Goal: Task Accomplishment & Management: Use online tool/utility

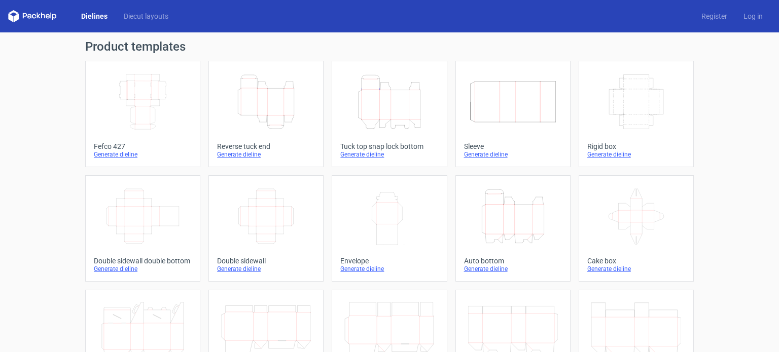
click at [266, 100] on icon "Height Depth Width" at bounding box center [266, 102] width 90 height 57
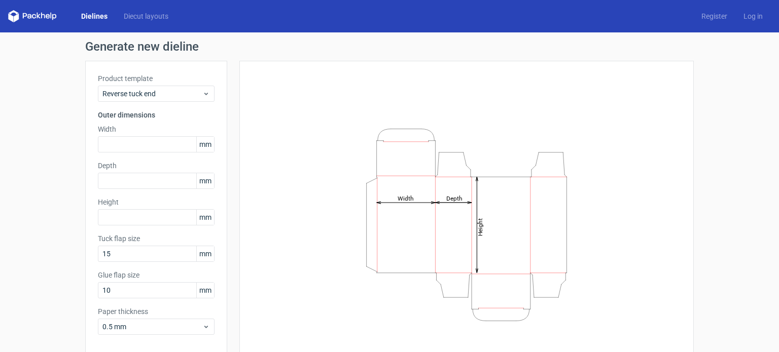
scroll to position [44, 0]
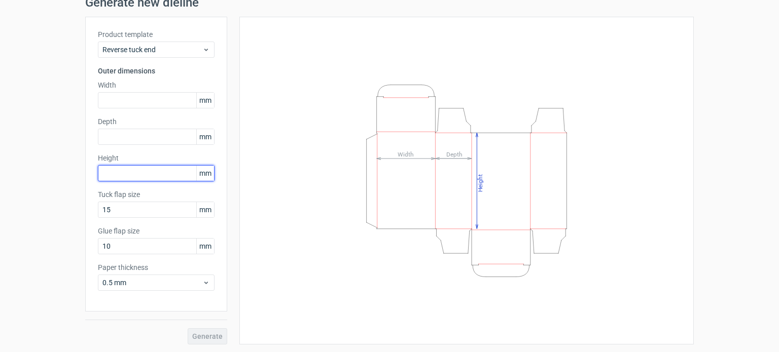
click at [118, 170] on input "text" at bounding box center [156, 173] width 117 height 16
type input "432"
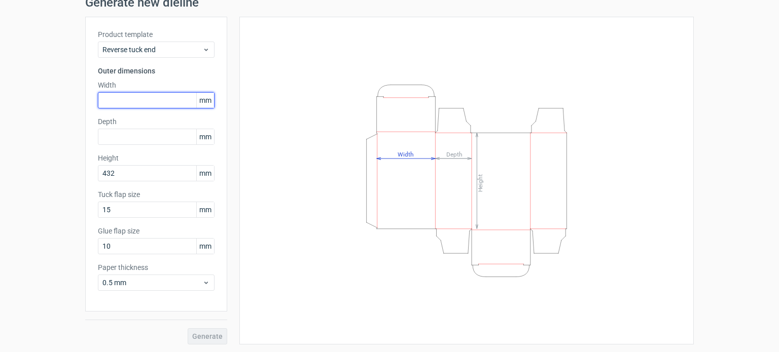
click at [111, 100] on input "text" at bounding box center [156, 100] width 117 height 16
type input "242"
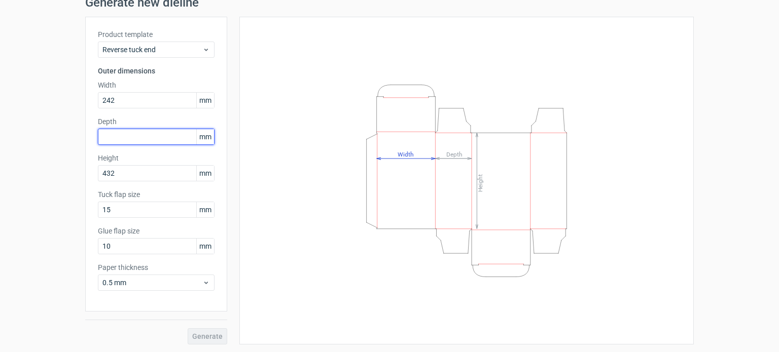
click at [132, 130] on input "text" at bounding box center [156, 137] width 117 height 16
type input "89"
click at [188, 329] on button "Generate" at bounding box center [208, 337] width 40 height 16
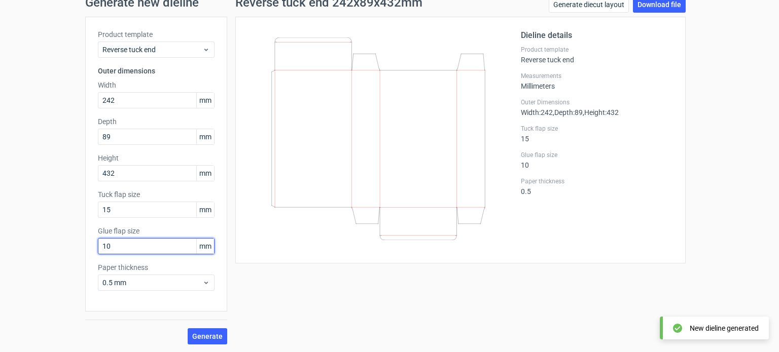
drag, startPoint x: 112, startPoint y: 247, endPoint x: 43, endPoint y: 246, distance: 69.0
click at [62, 247] on div "Generate new dieline Product template Reverse tuck end Outer dimensions Width 2…" at bounding box center [389, 170] width 779 height 365
type input "25"
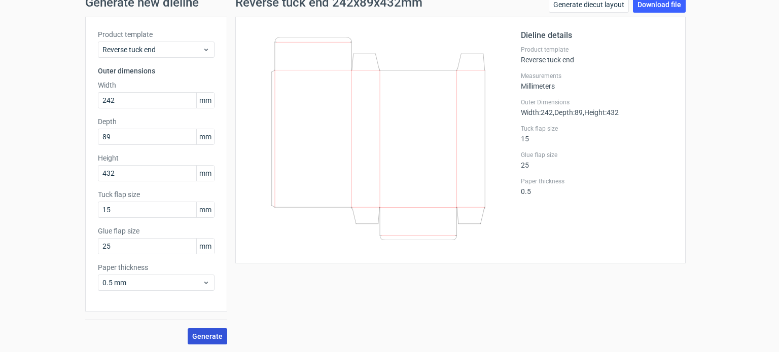
click at [206, 337] on span "Generate" at bounding box center [207, 336] width 30 height 7
click at [556, 222] on div "Dieline details Product template Reverse tuck end Measurements Millimeters Oute…" at bounding box center [597, 140] width 152 height 222
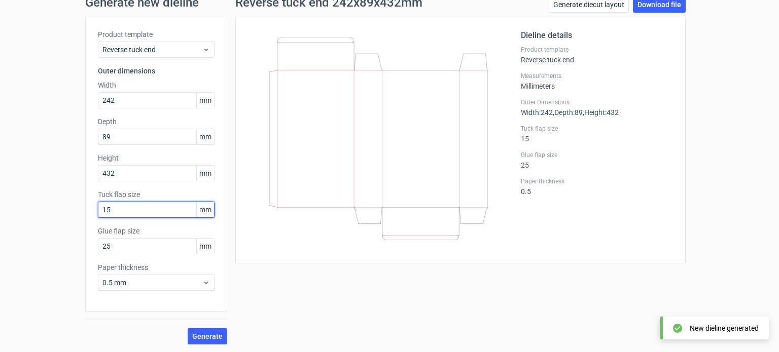
drag, startPoint x: 124, startPoint y: 206, endPoint x: 19, endPoint y: 215, distance: 105.9
click at [51, 215] on div "Generate new dieline Product template Reverse tuck end Outer dimensions Width 2…" at bounding box center [389, 170] width 779 height 365
type input "25"
click at [188, 329] on button "Generate" at bounding box center [208, 337] width 40 height 16
click at [211, 331] on button "Generate" at bounding box center [208, 337] width 40 height 16
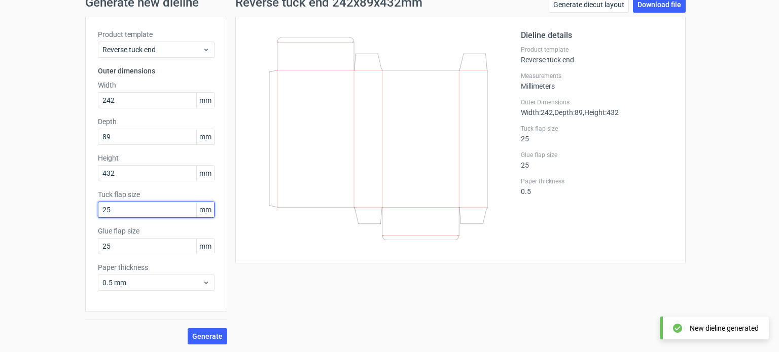
drag, startPoint x: 118, startPoint y: 212, endPoint x: 56, endPoint y: 225, distance: 63.5
click at [68, 221] on div "Generate new dieline Product template Reverse tuck end Outer dimensions Width 2…" at bounding box center [389, 170] width 779 height 365
click at [343, 136] on icon at bounding box center [378, 139] width 244 height 203
